Goal: Task Accomplishment & Management: Manage account settings

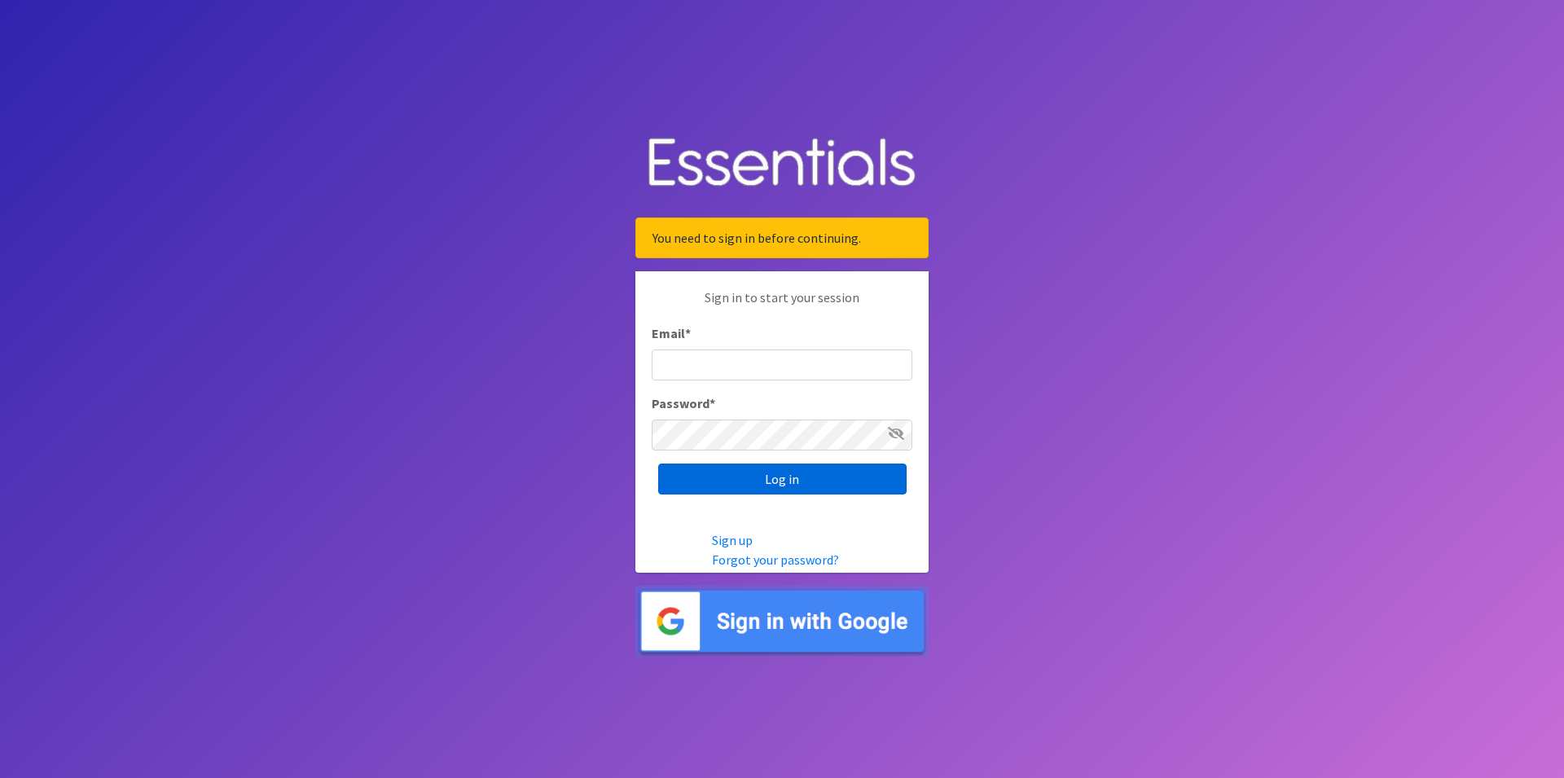
type input "renae.verstegen@unitedwayfoxcities.org"
click at [815, 483] on input "Log in" at bounding box center [782, 479] width 248 height 31
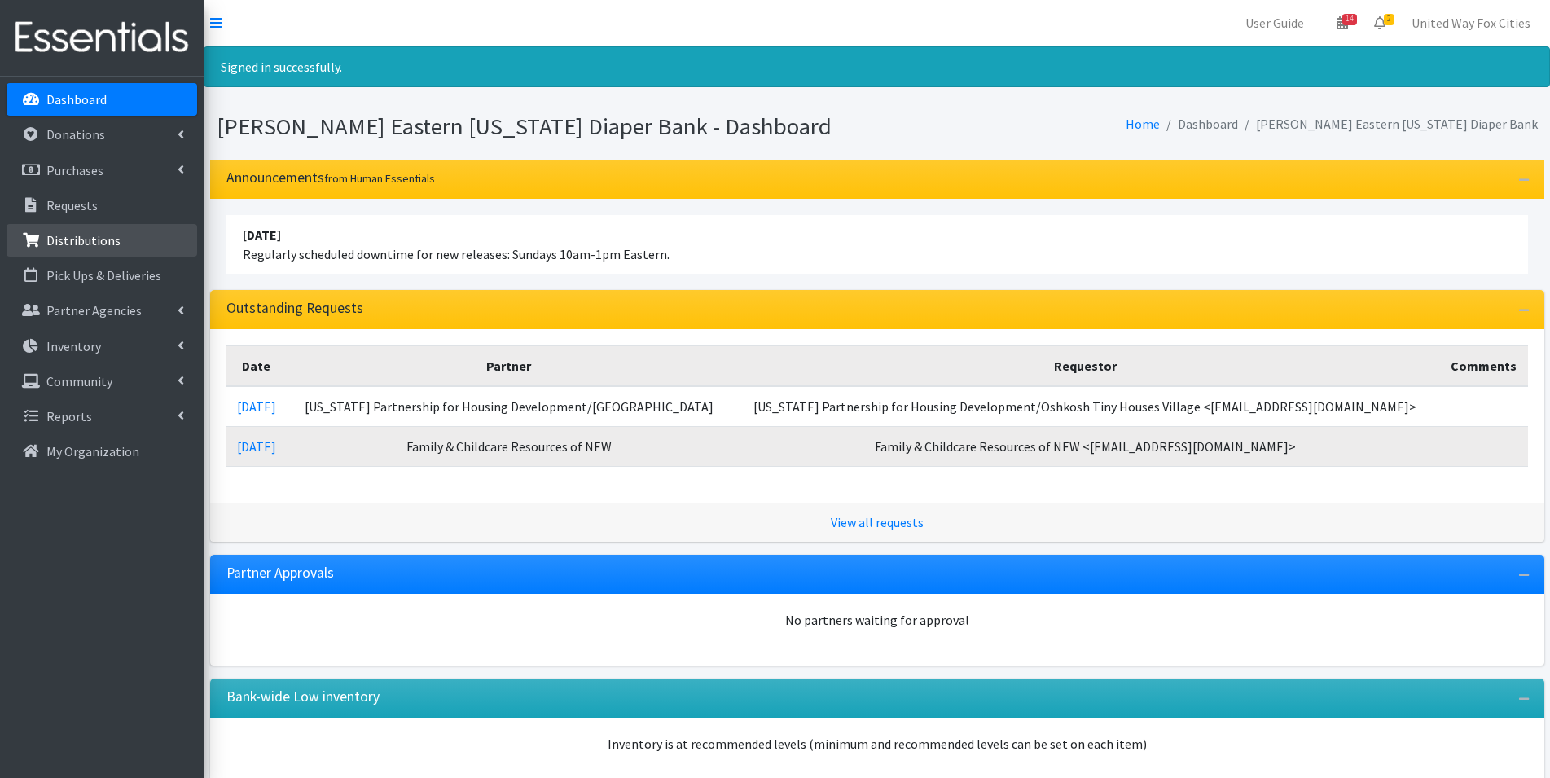
click at [99, 244] on p "Distributions" at bounding box center [83, 240] width 74 height 16
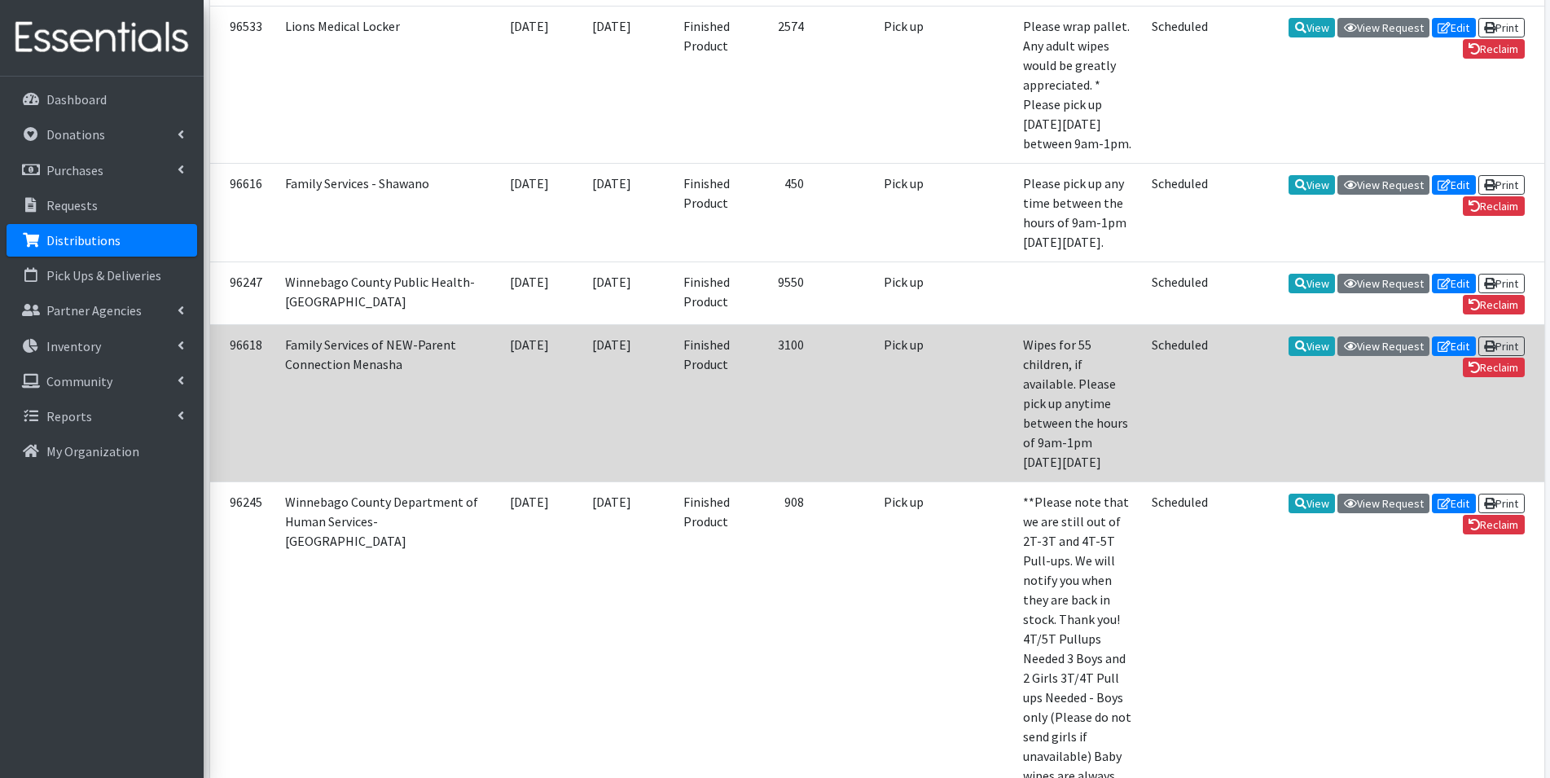
scroll to position [1385, 0]
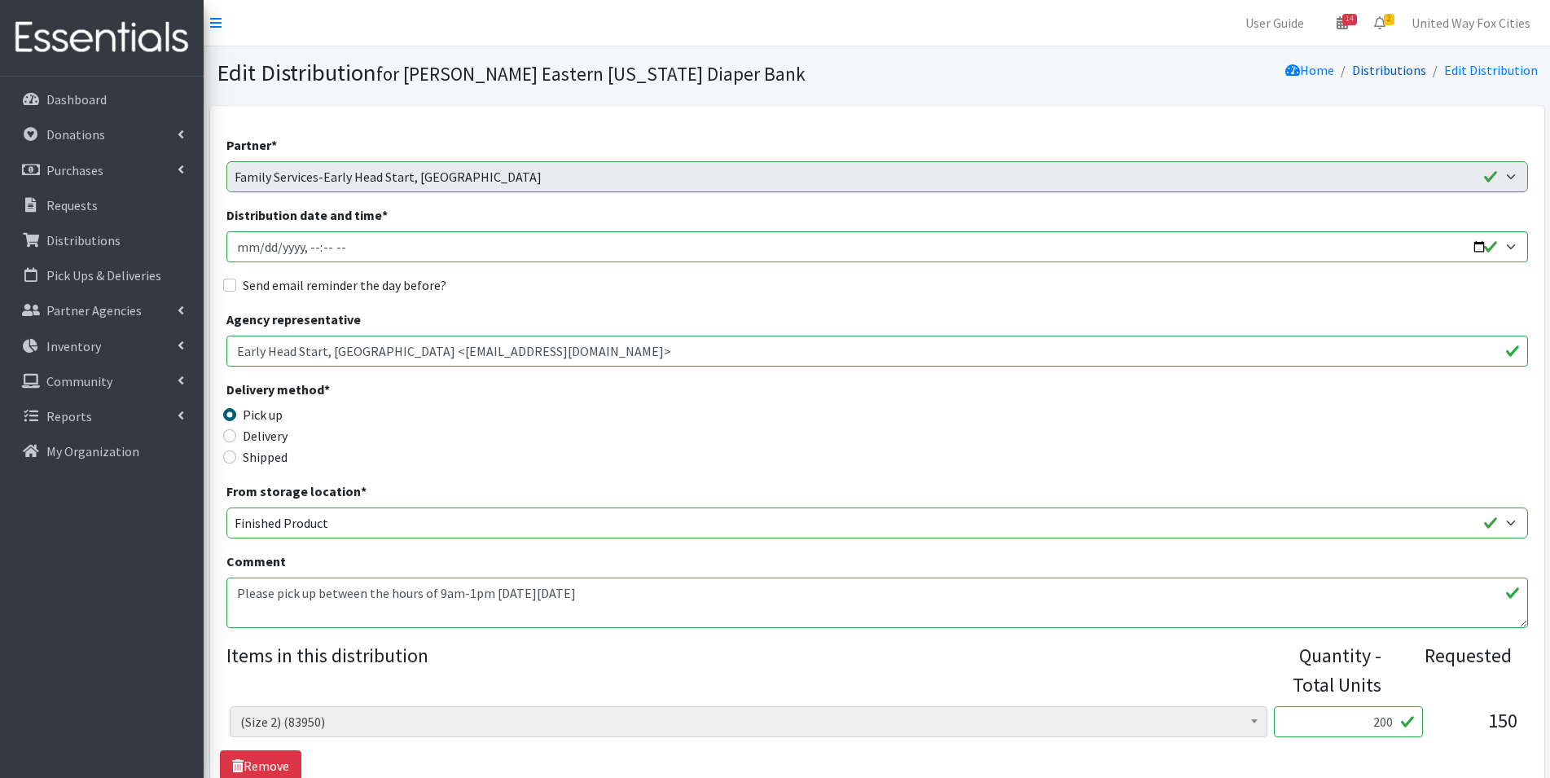
click at [1400, 75] on link "Distributions" at bounding box center [1389, 70] width 74 height 16
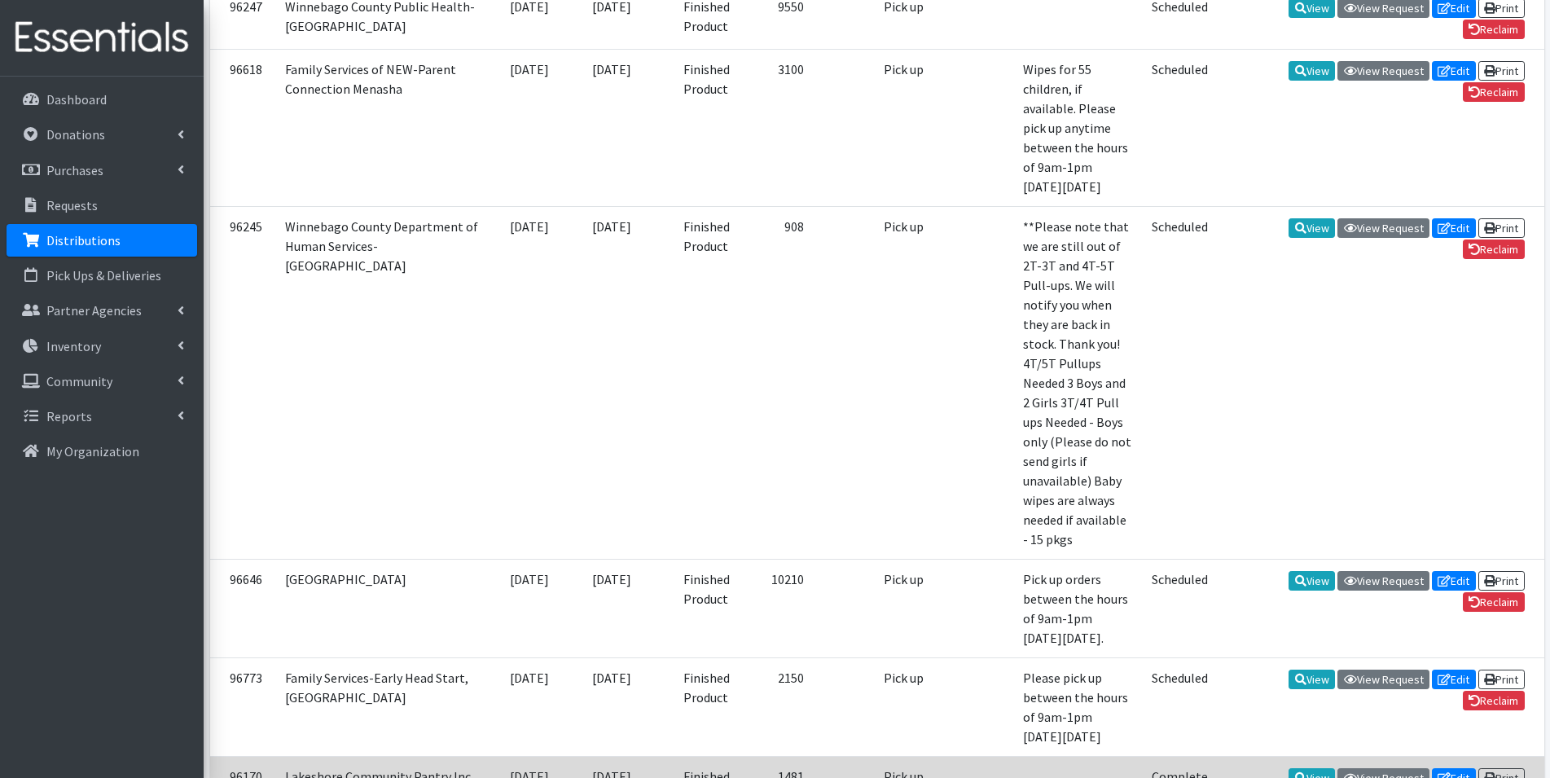
scroll to position [1548, 0]
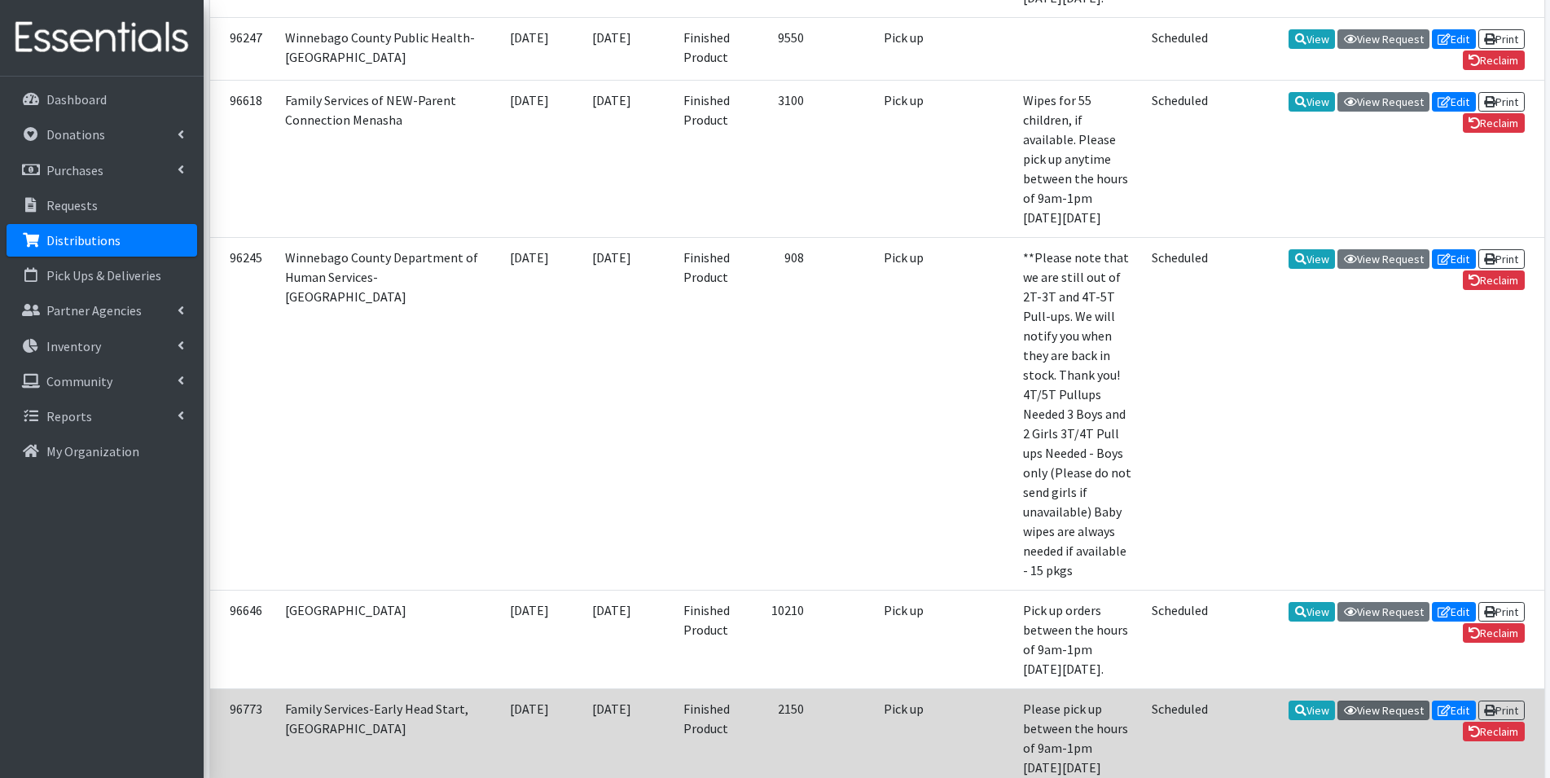
click at [1381, 701] on link "View Request" at bounding box center [1384, 711] width 92 height 20
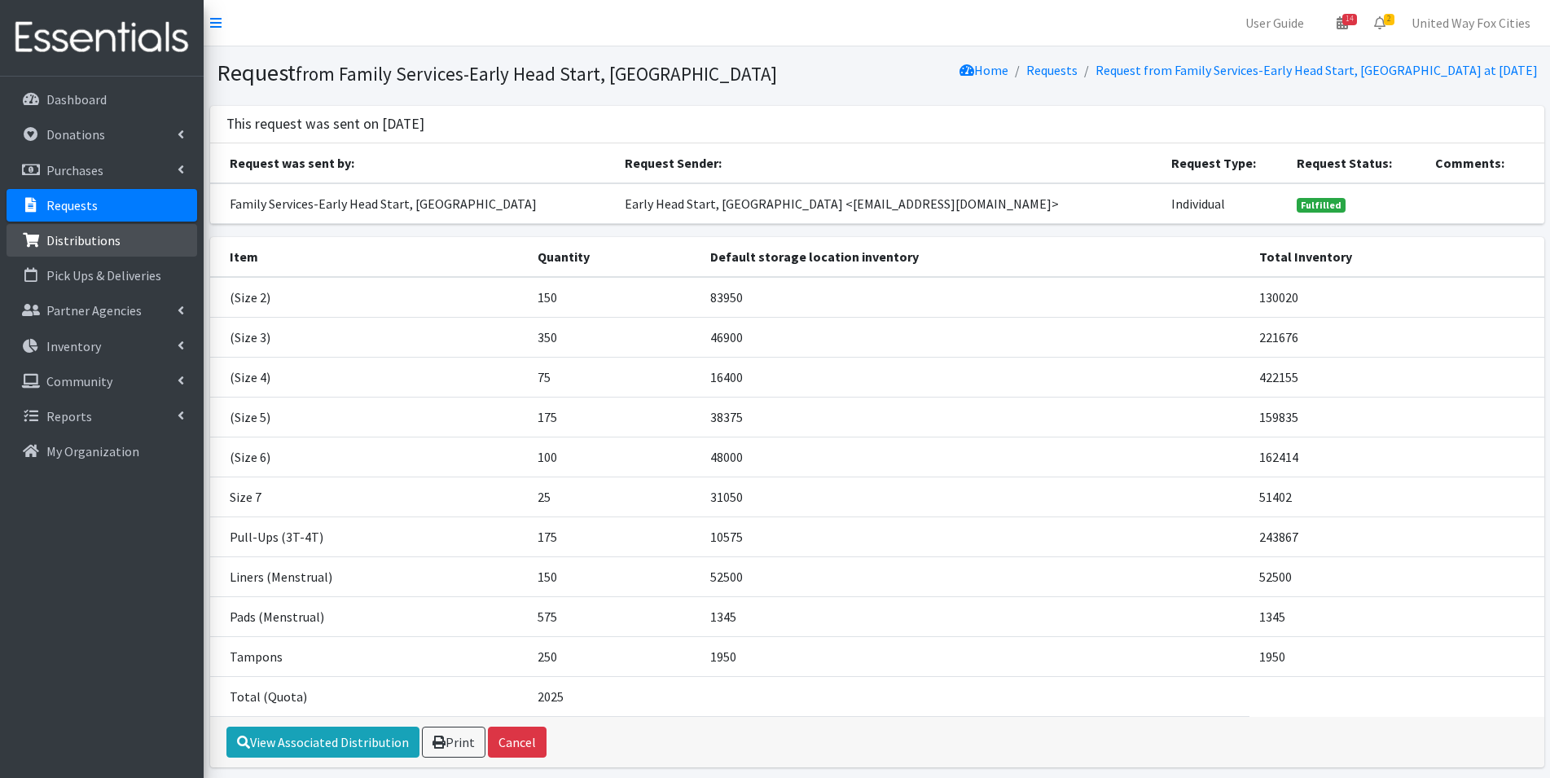
click at [104, 240] on p "Distributions" at bounding box center [83, 240] width 74 height 16
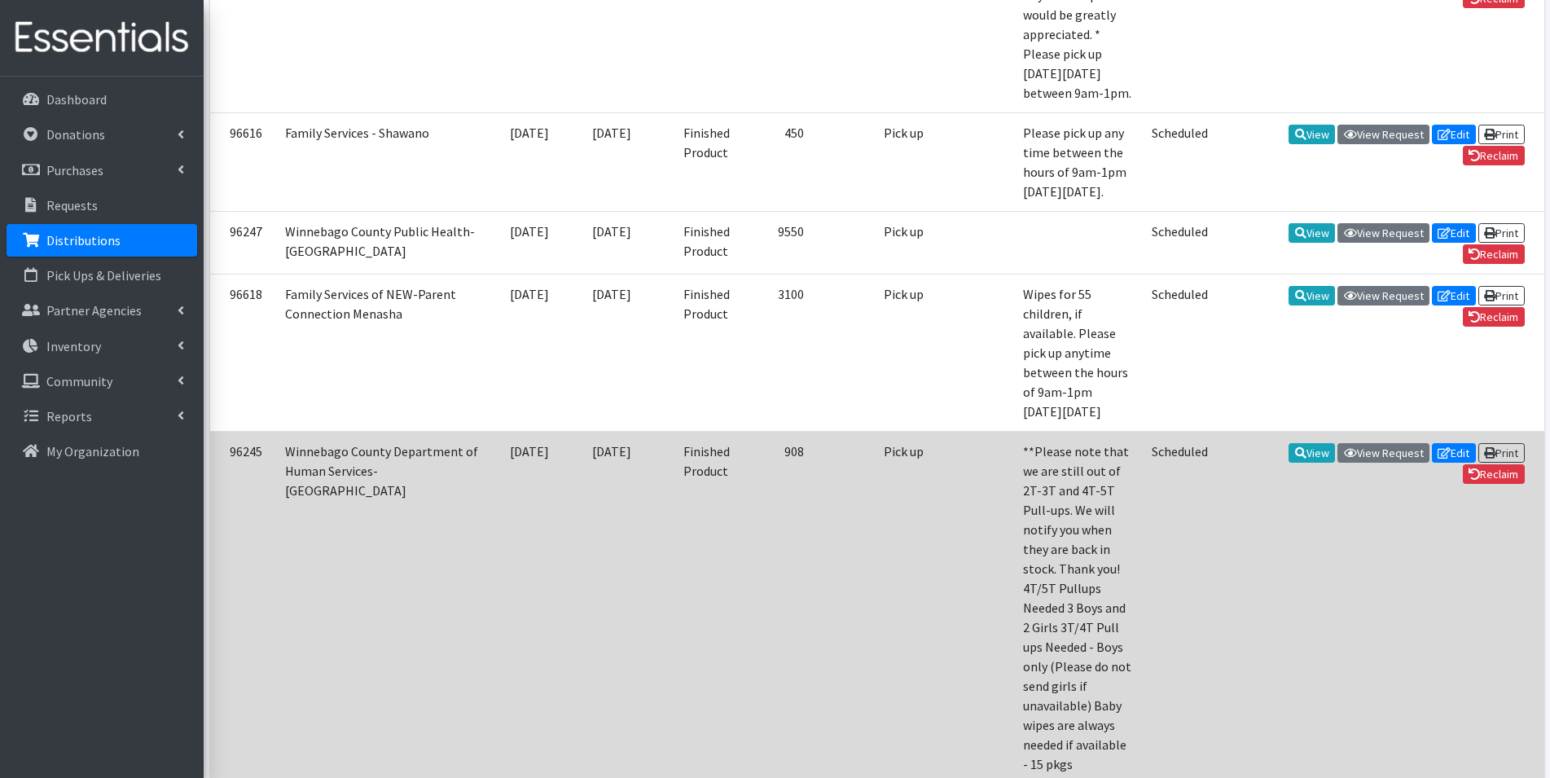
scroll to position [1385, 0]
